Goal: Information Seeking & Learning: Learn about a topic

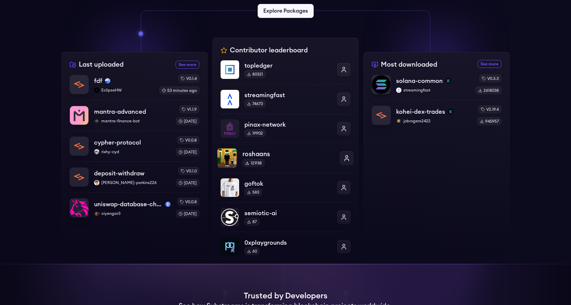
scroll to position [202, 0]
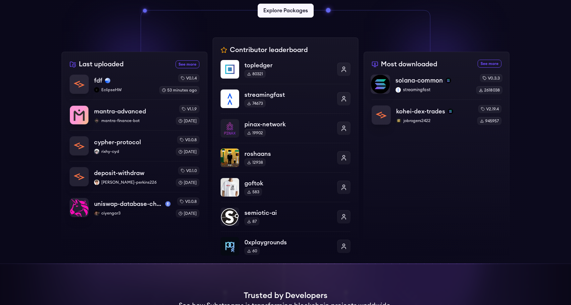
click at [417, 80] on p "solana-common" at bounding box center [419, 80] width 47 height 9
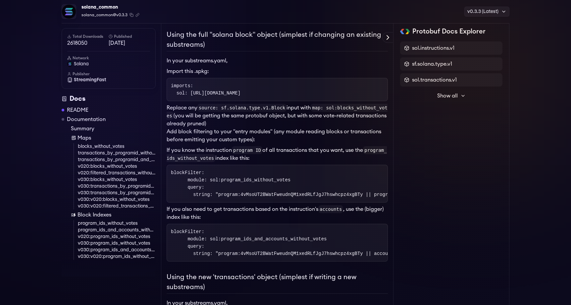
scroll to position [136, 0]
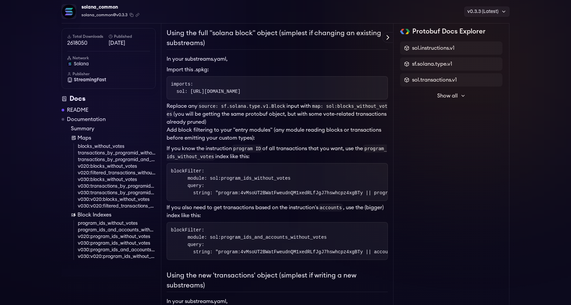
click at [240, 120] on p "Replace any source: sf.solana.type.v1.Block input with map: sol:blocks_without_…" at bounding box center [277, 114] width 221 height 24
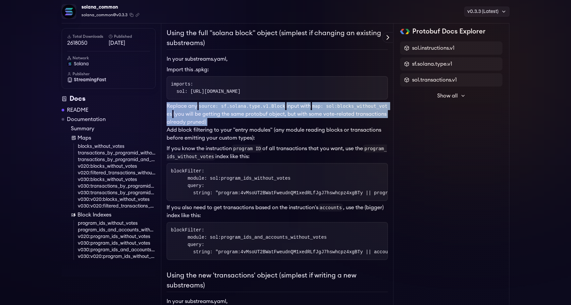
click at [250, 137] on p "Add block filtering to your "entry modules" (any module reading blocks or trans…" at bounding box center [277, 134] width 221 height 16
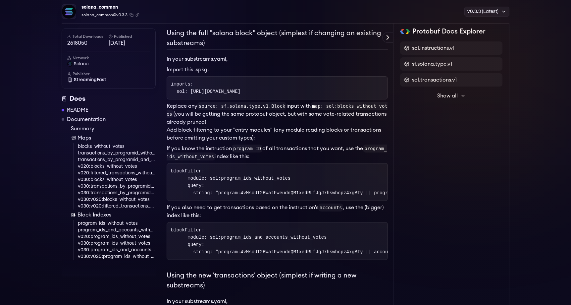
click at [250, 137] on p "Add block filtering to your "entry modules" (any module reading blocks or trans…" at bounding box center [277, 134] width 221 height 16
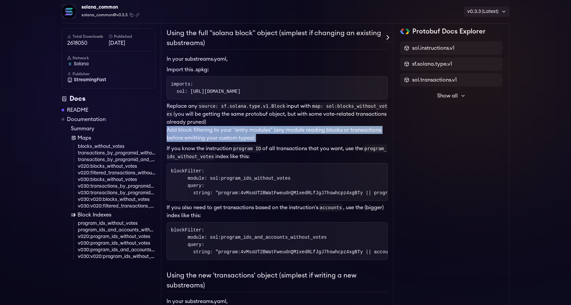
click at [250, 137] on p "Add block filtering to your "entry modules" (any module reading blocks or trans…" at bounding box center [277, 134] width 221 height 16
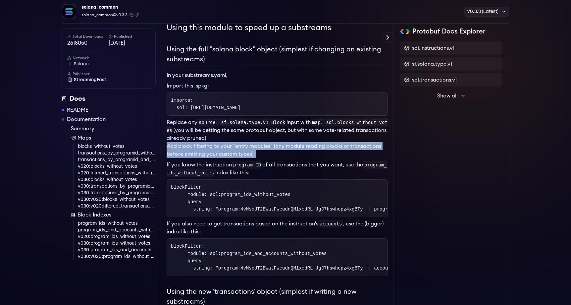
scroll to position [0, 0]
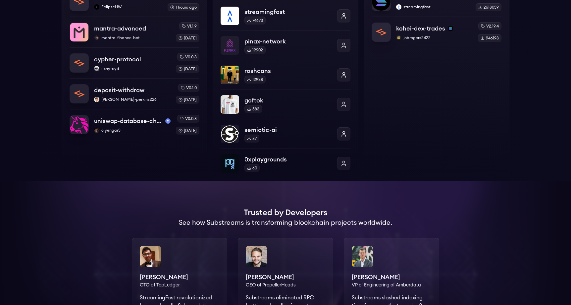
scroll to position [464, 0]
